Goal: Check status

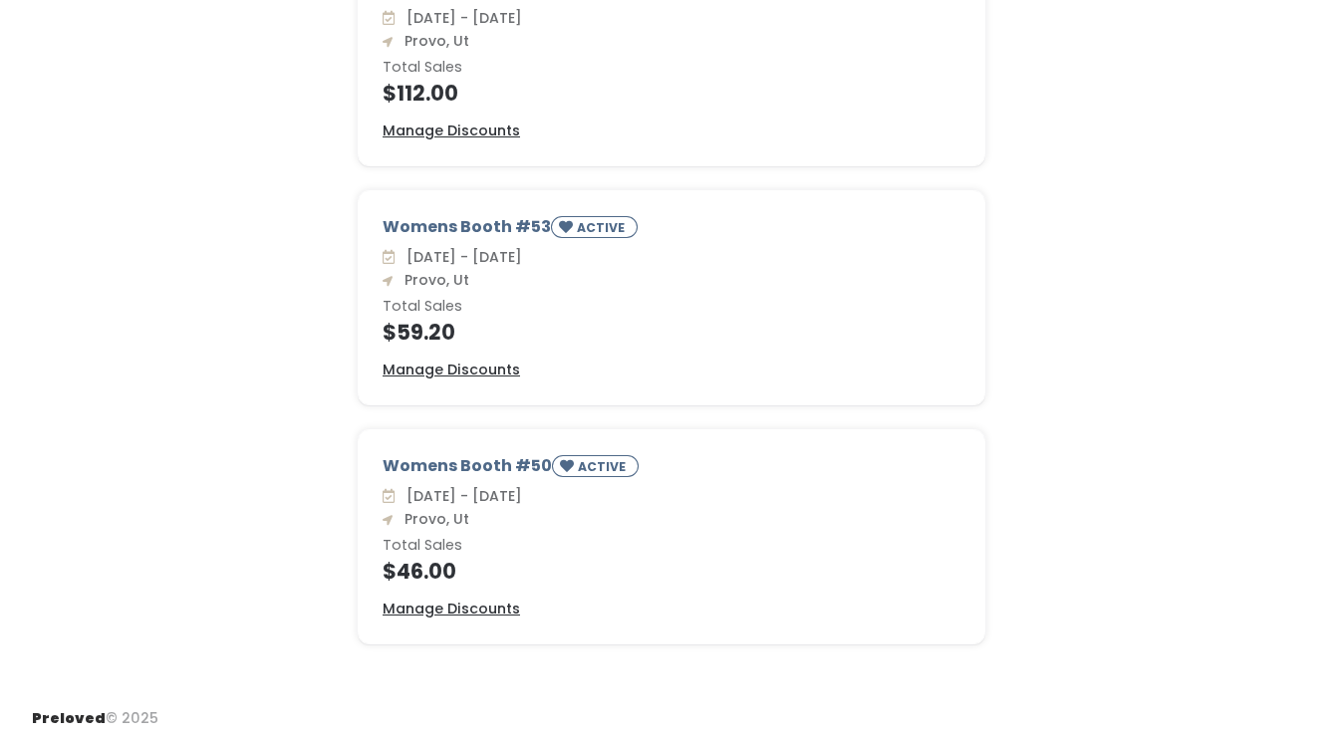
scroll to position [513, 0]
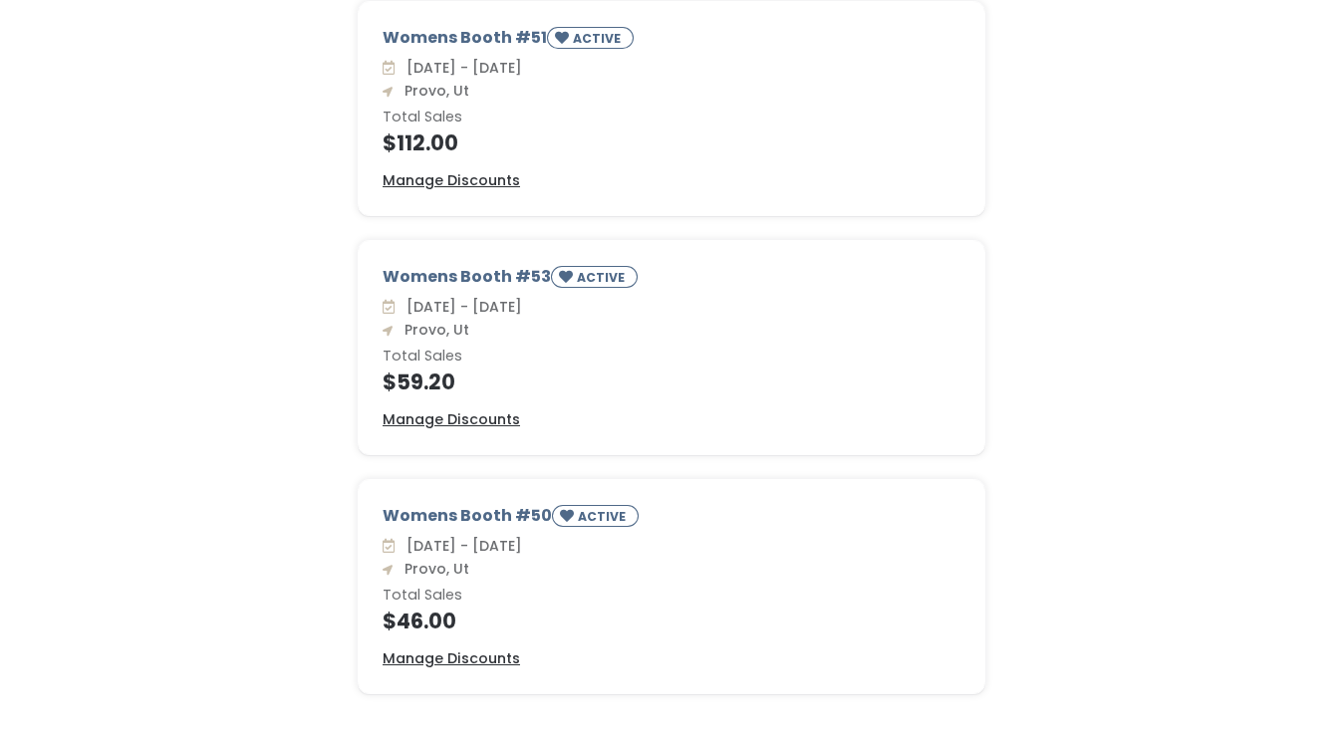
scroll to position [513, 0]
